Goal: Transaction & Acquisition: Book appointment/travel/reservation

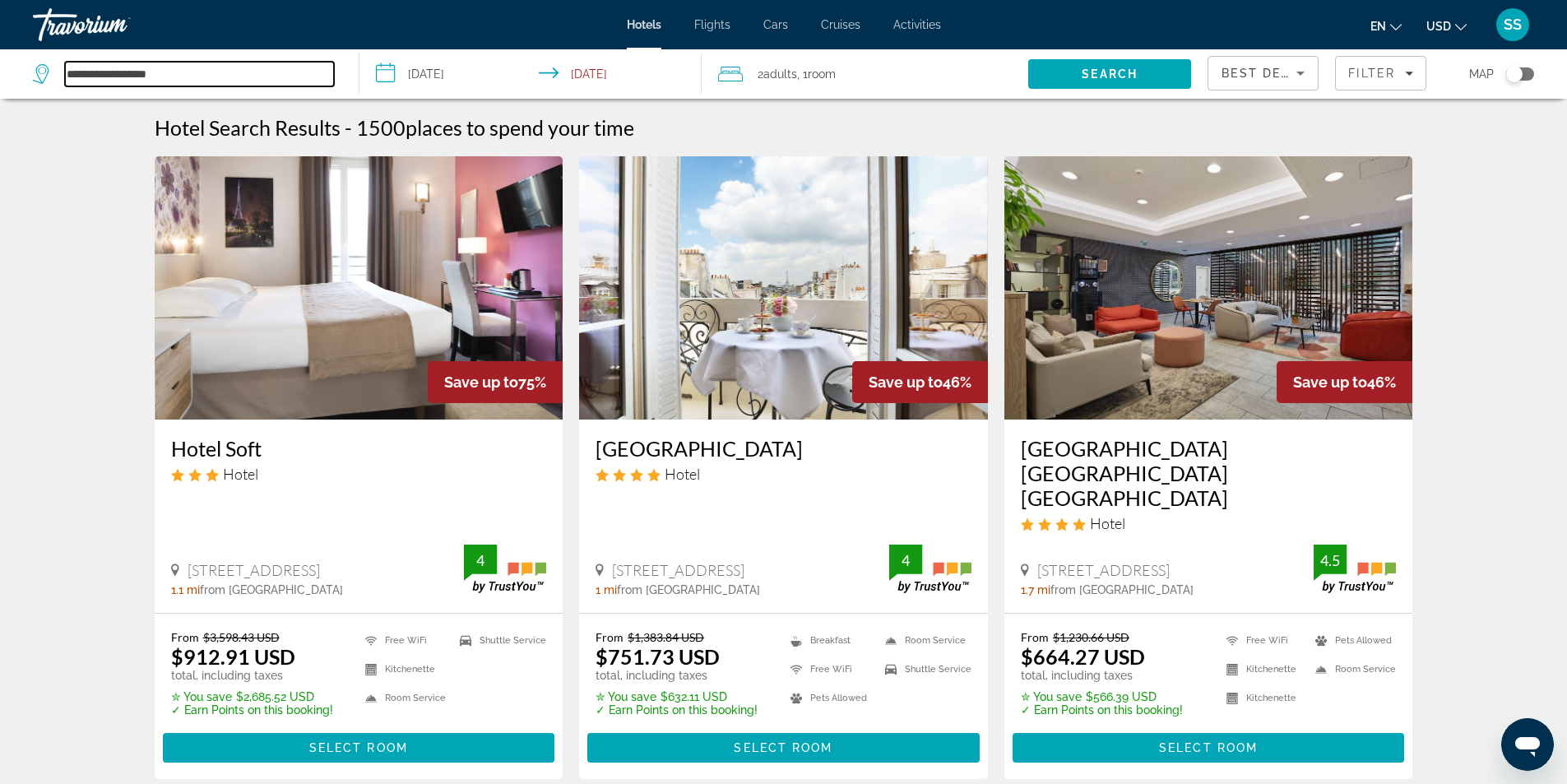
drag, startPoint x: 194, startPoint y: 71, endPoint x: 5, endPoint y: 71, distance: 189.0
click at [5, 71] on app-destination-search "**********" at bounding box center [180, 74] width 360 height 49
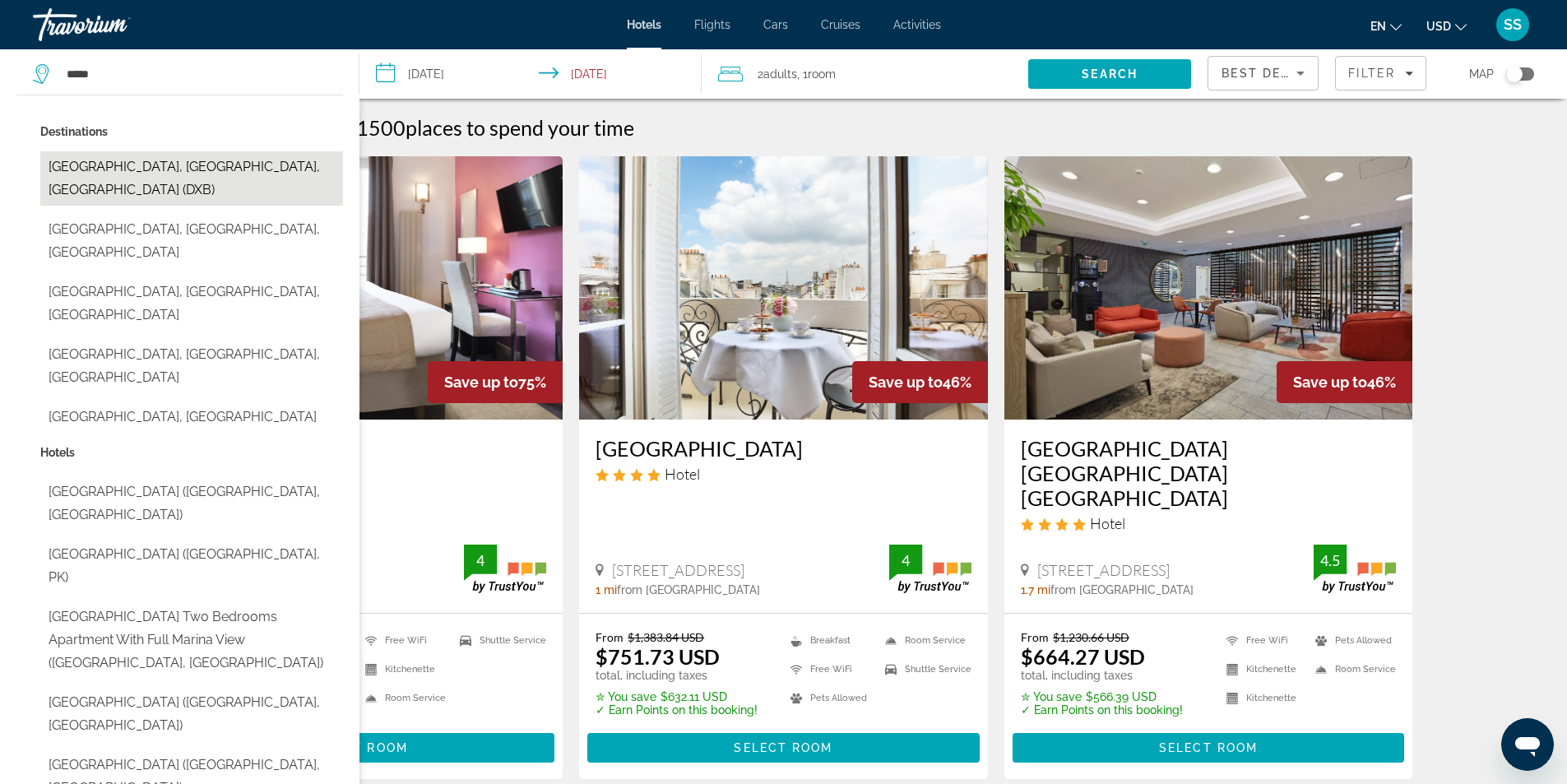
drag, startPoint x: 183, startPoint y: 174, endPoint x: 991, endPoint y: 76, distance: 813.9
click at [183, 174] on button "[GEOGRAPHIC_DATA], [GEOGRAPHIC_DATA], [GEOGRAPHIC_DATA] (DXB)" at bounding box center [191, 178] width 303 height 54
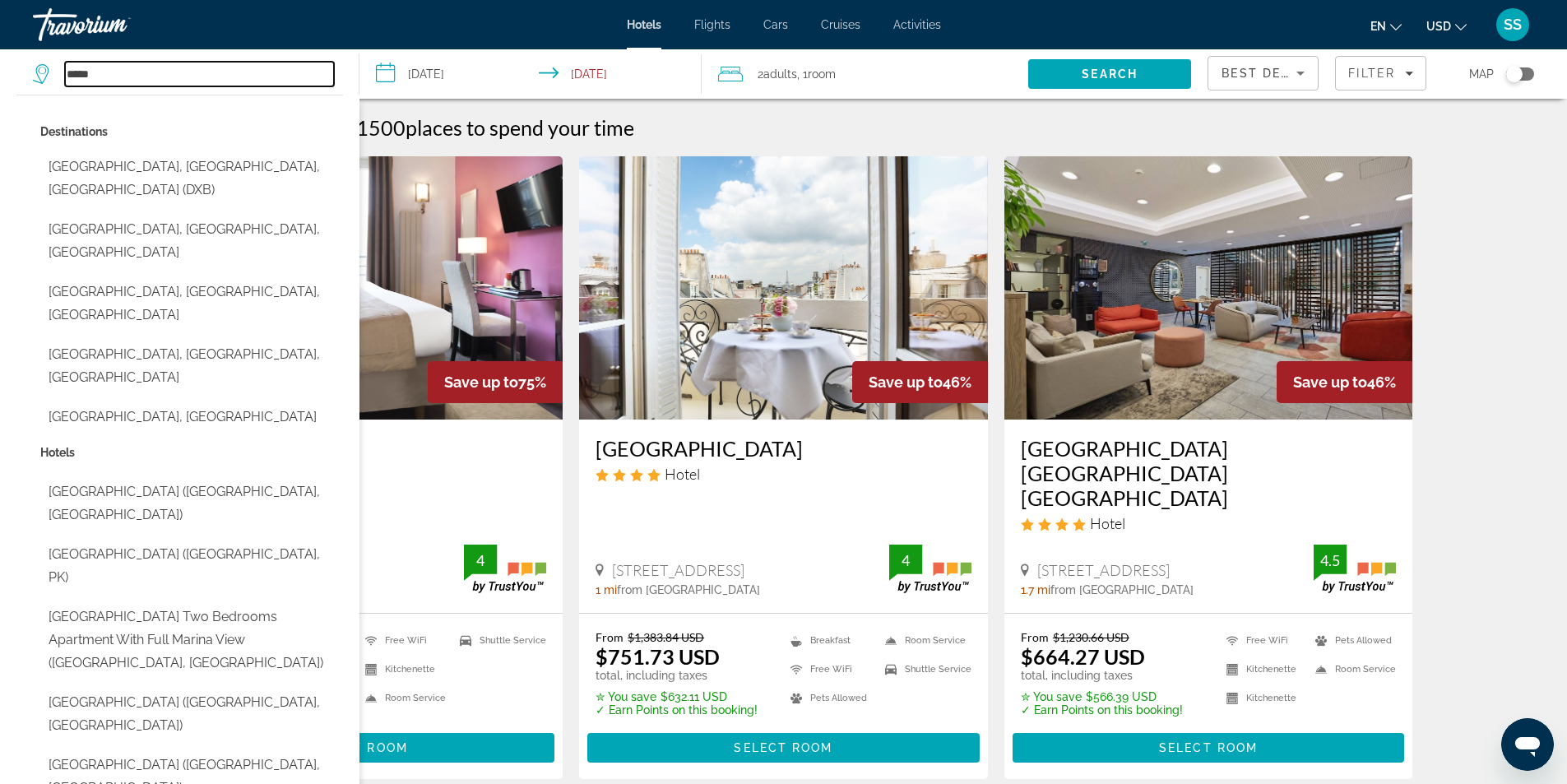
type input "**********"
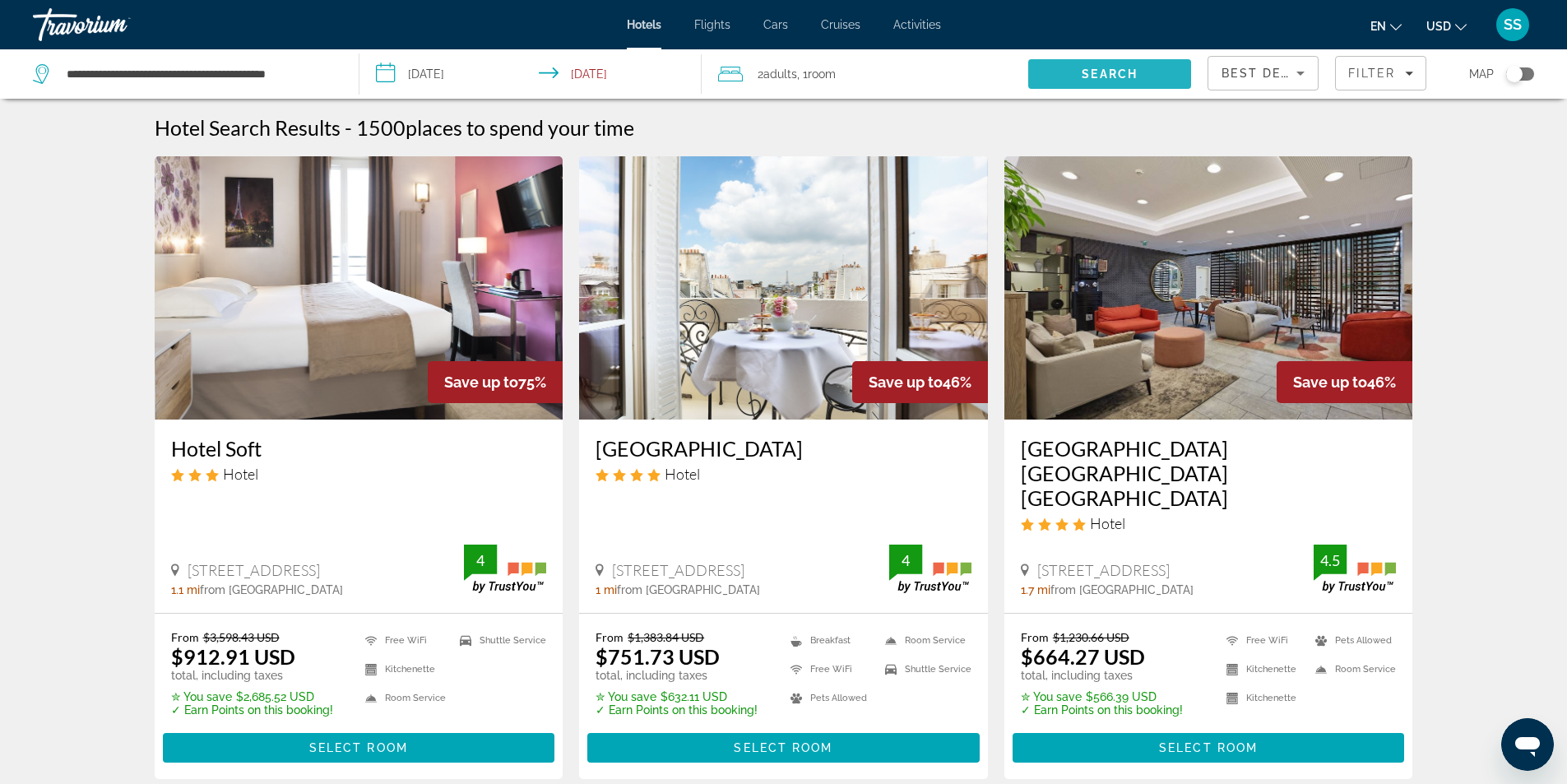
click at [1164, 79] on span "Search" at bounding box center [1110, 74] width 163 height 40
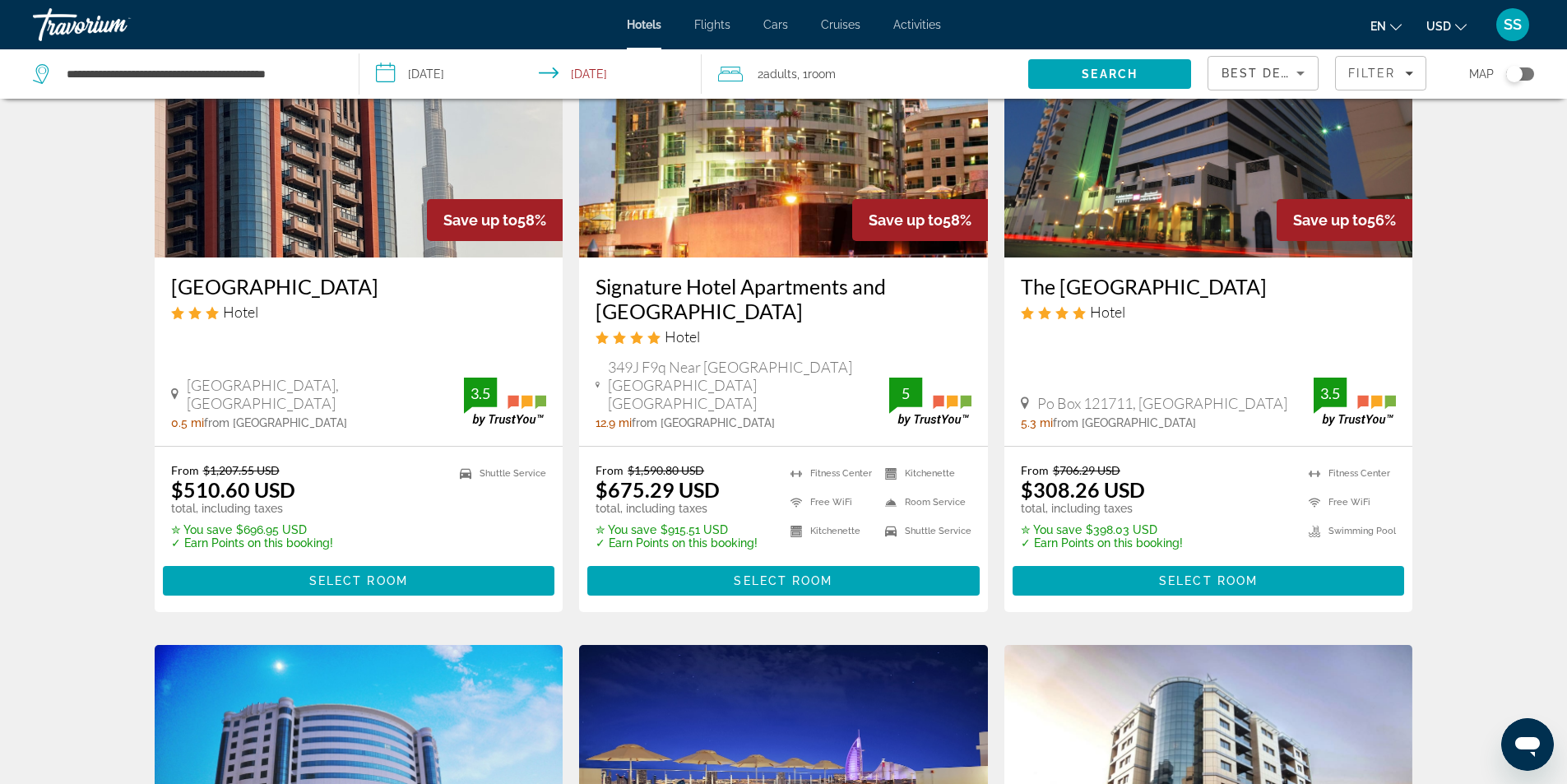
scroll to position [1481, 0]
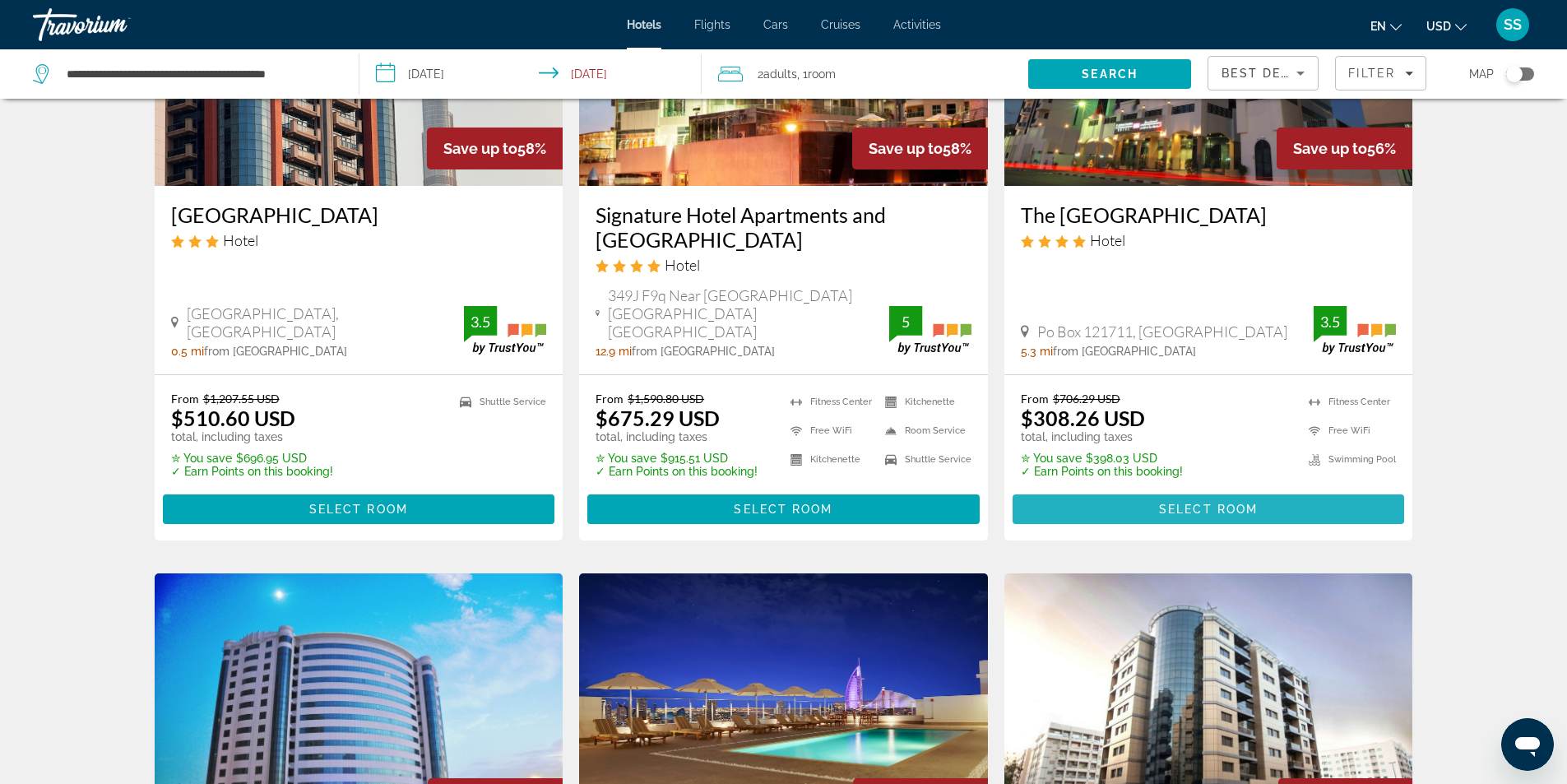
click at [1227, 490] on span "Main content" at bounding box center [1209, 509] width 392 height 40
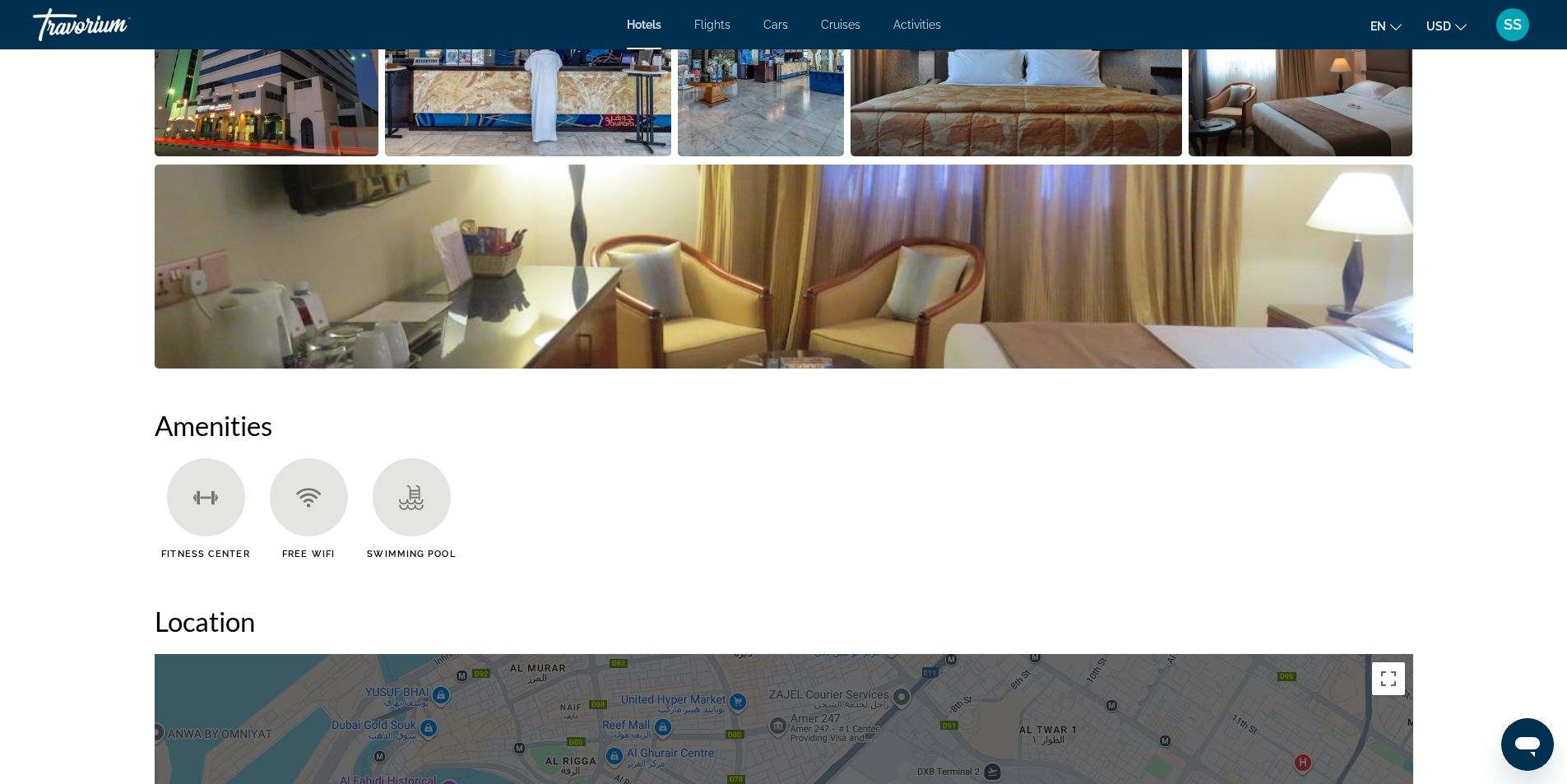
scroll to position [826, 0]
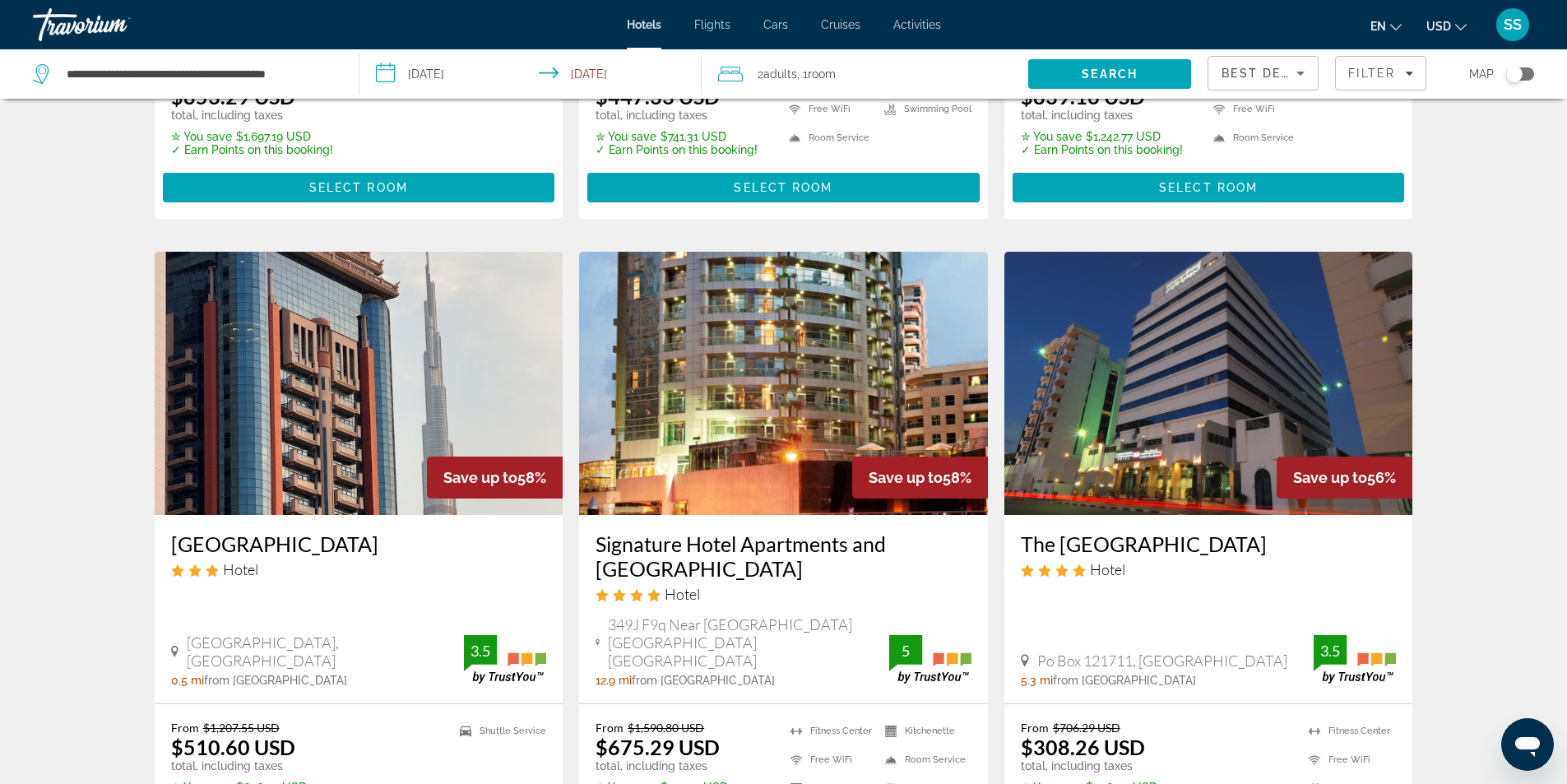
scroll to position [1234, 0]
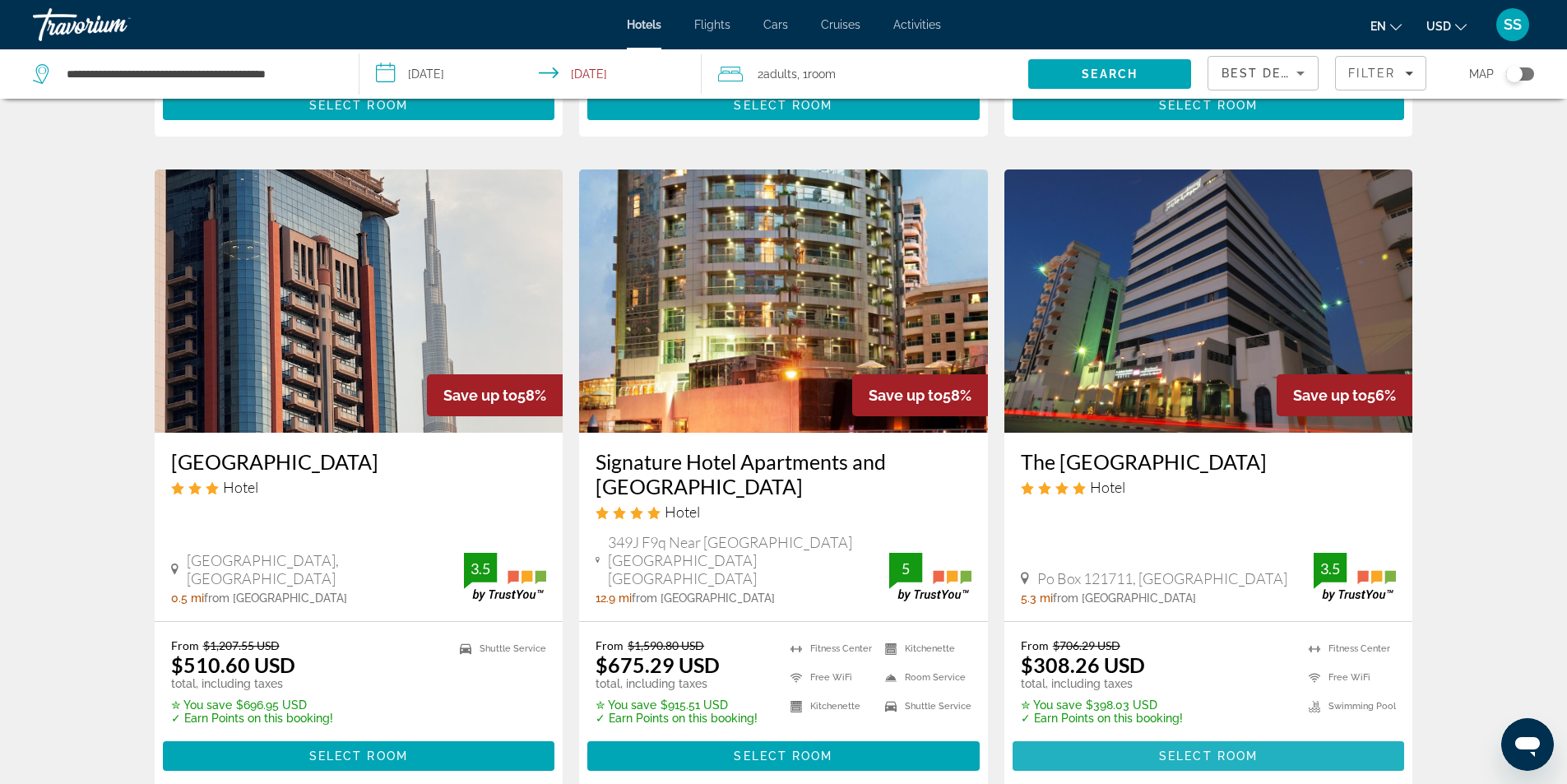
click at [1149, 736] on span "Main content" at bounding box center [1209, 755] width 392 height 40
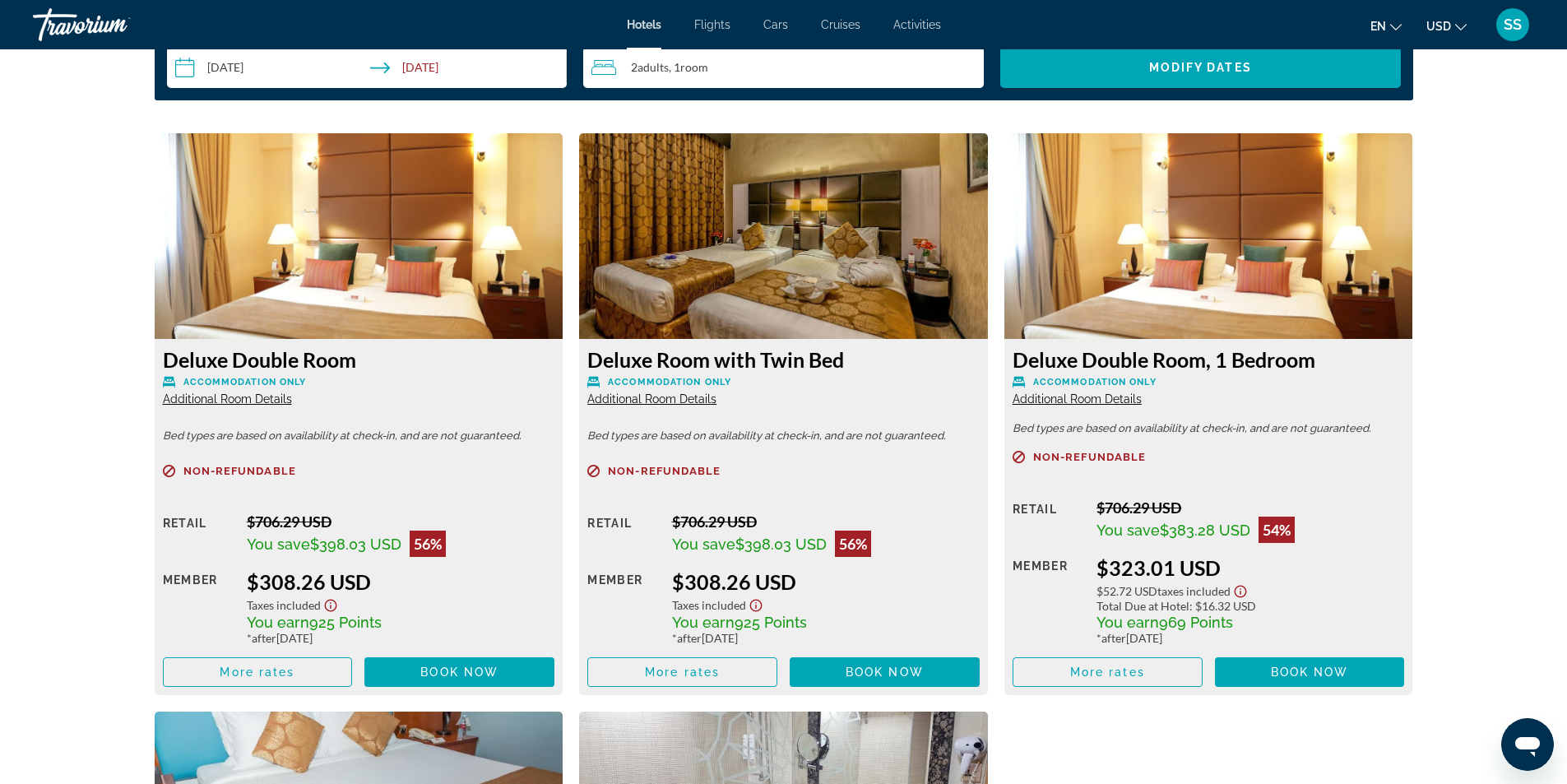
scroll to position [2323, 0]
